Goal: Task Accomplishment & Management: Manage account settings

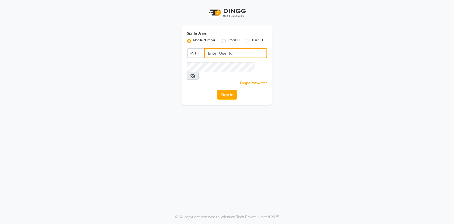
click at [228, 50] on input "Username" at bounding box center [235, 53] width 63 height 10
click at [229, 53] on input "Username" at bounding box center [235, 53] width 63 height 10
type input "9878122077"
click at [226, 90] on button "Sign In" at bounding box center [227, 95] width 20 height 10
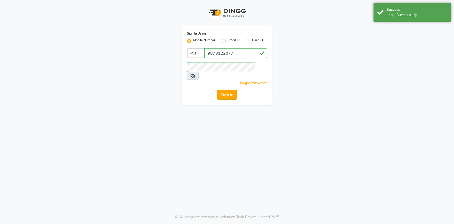
click at [226, 90] on button "Sign In" at bounding box center [227, 95] width 20 height 10
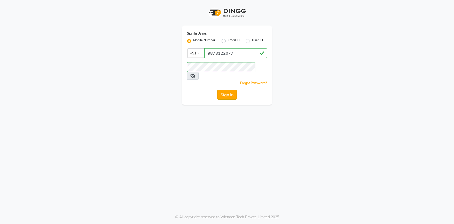
click at [225, 90] on button "Sign In" at bounding box center [227, 95] width 20 height 10
